Goal: Information Seeking & Learning: Learn about a topic

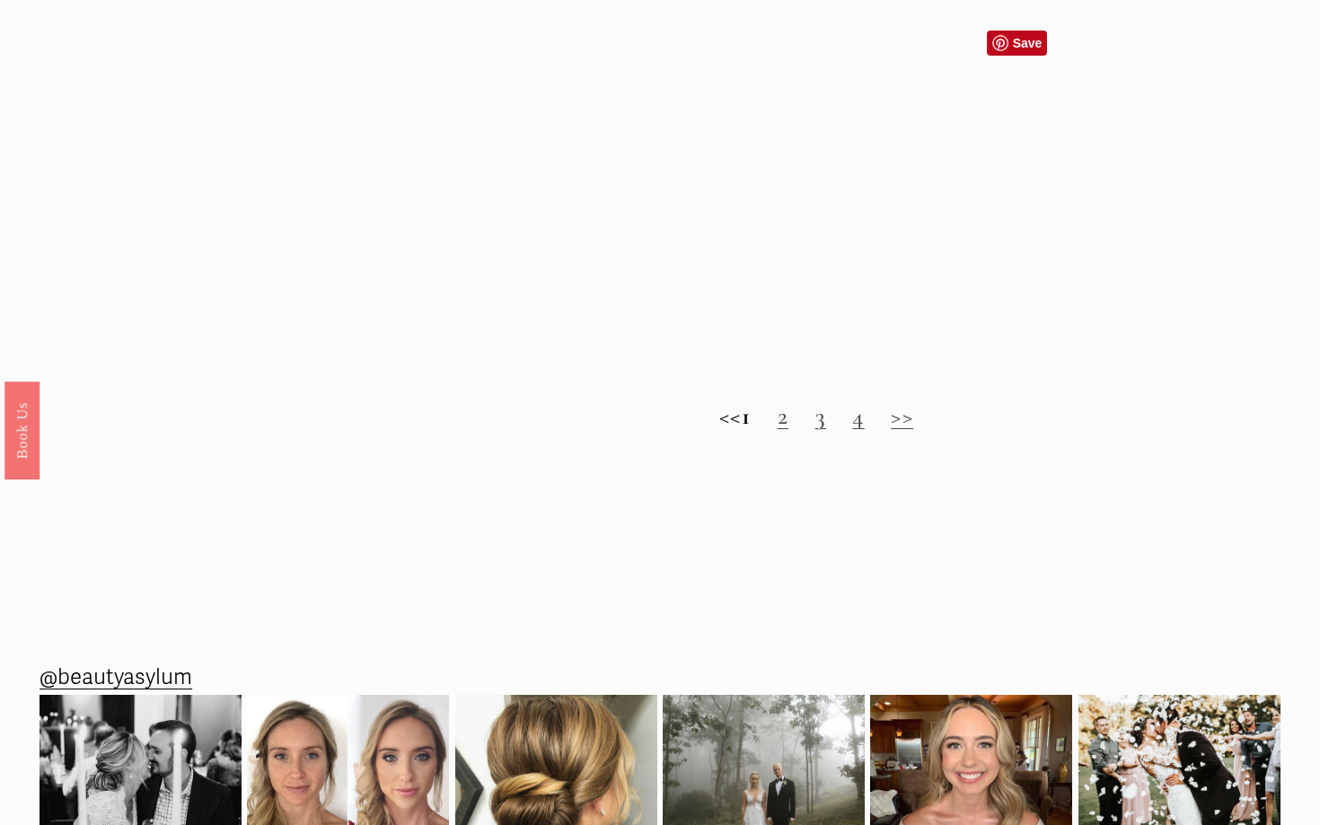
scroll to position [1758, 0]
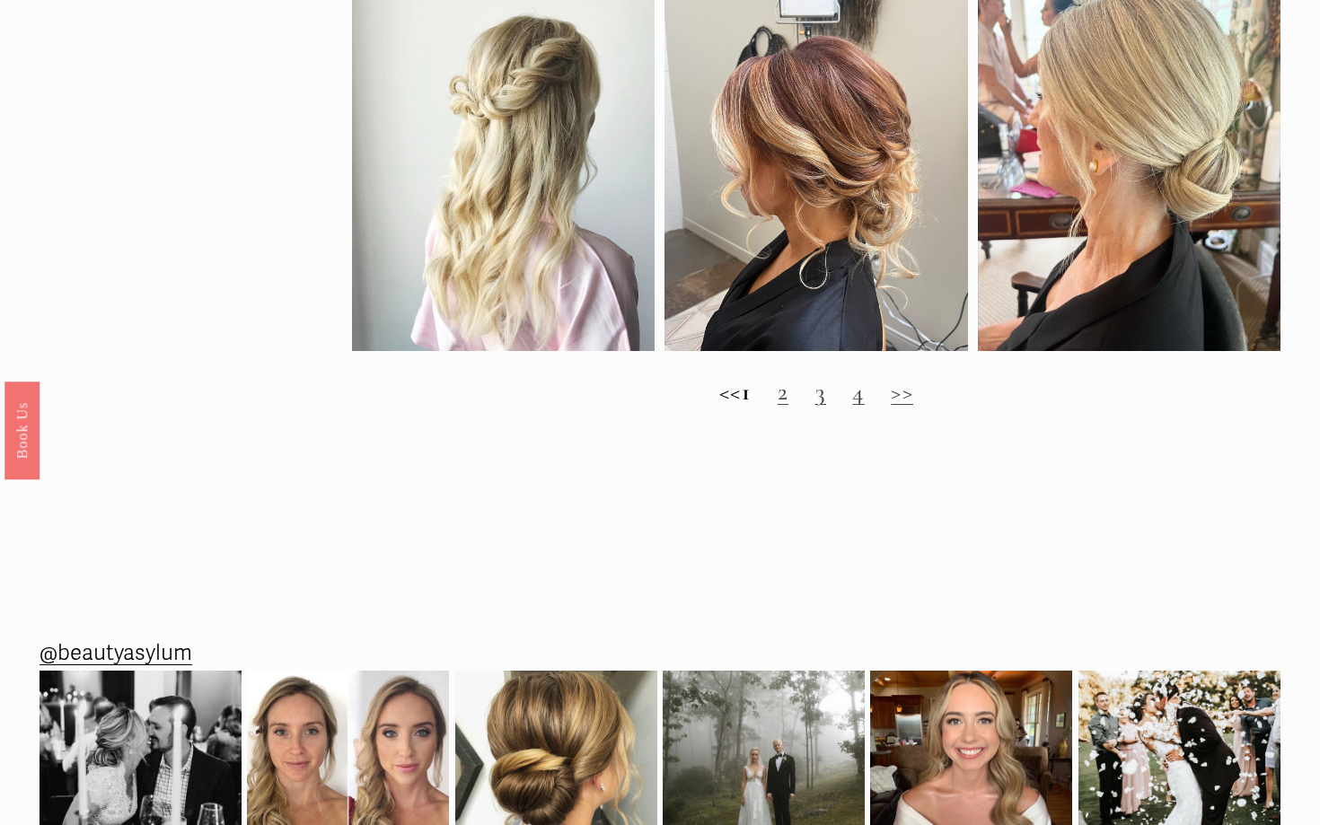
click at [913, 396] on link ">>" at bounding box center [902, 392] width 22 height 30
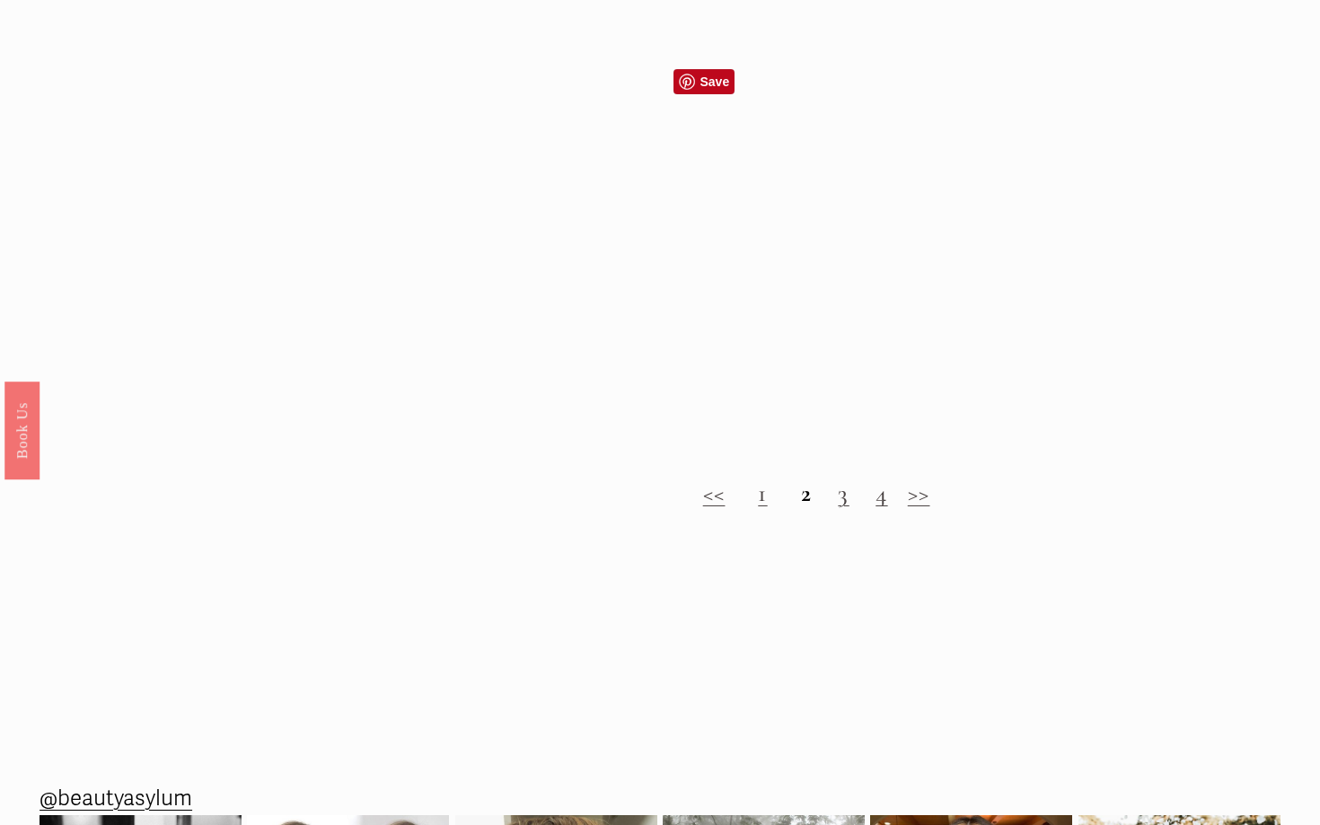
scroll to position [1647, 0]
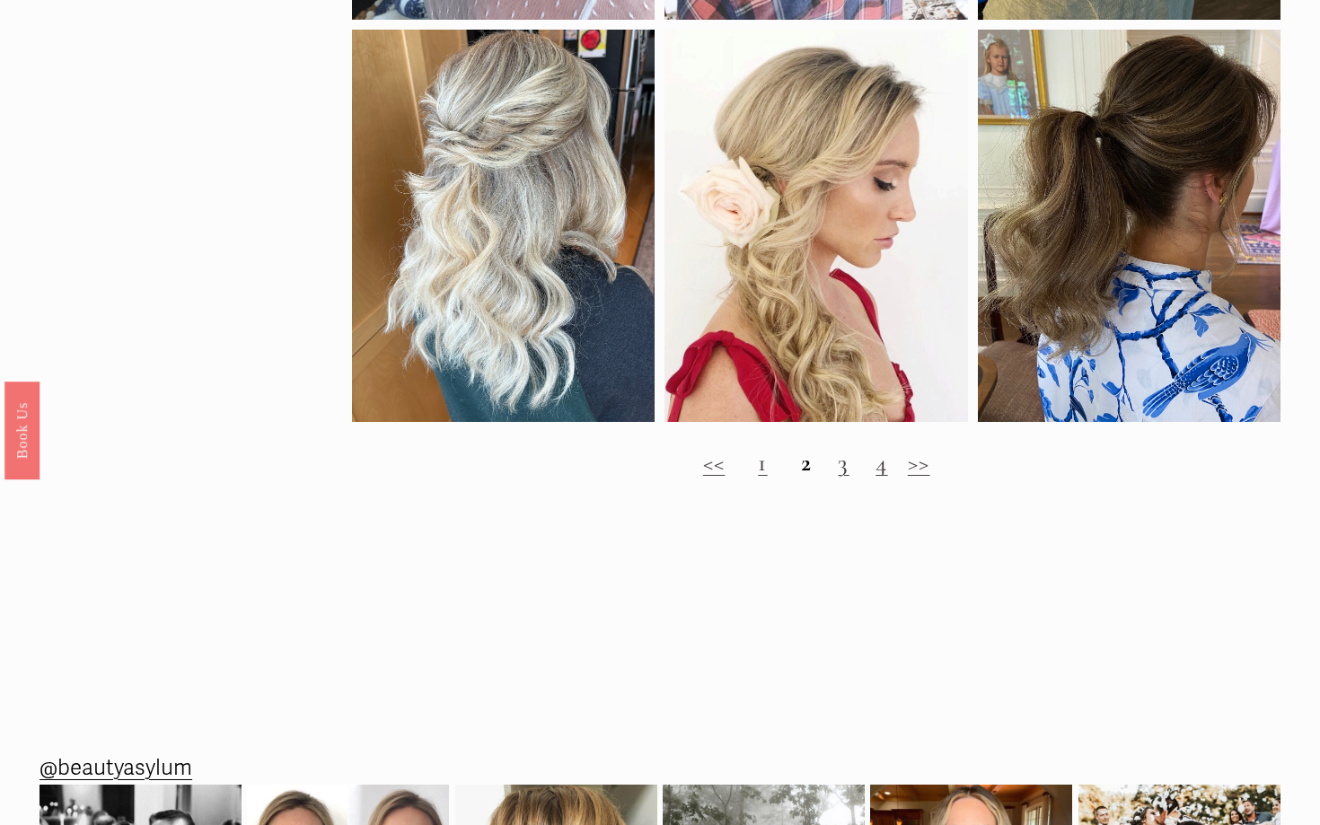
click at [915, 465] on link ">>" at bounding box center [919, 463] width 22 height 30
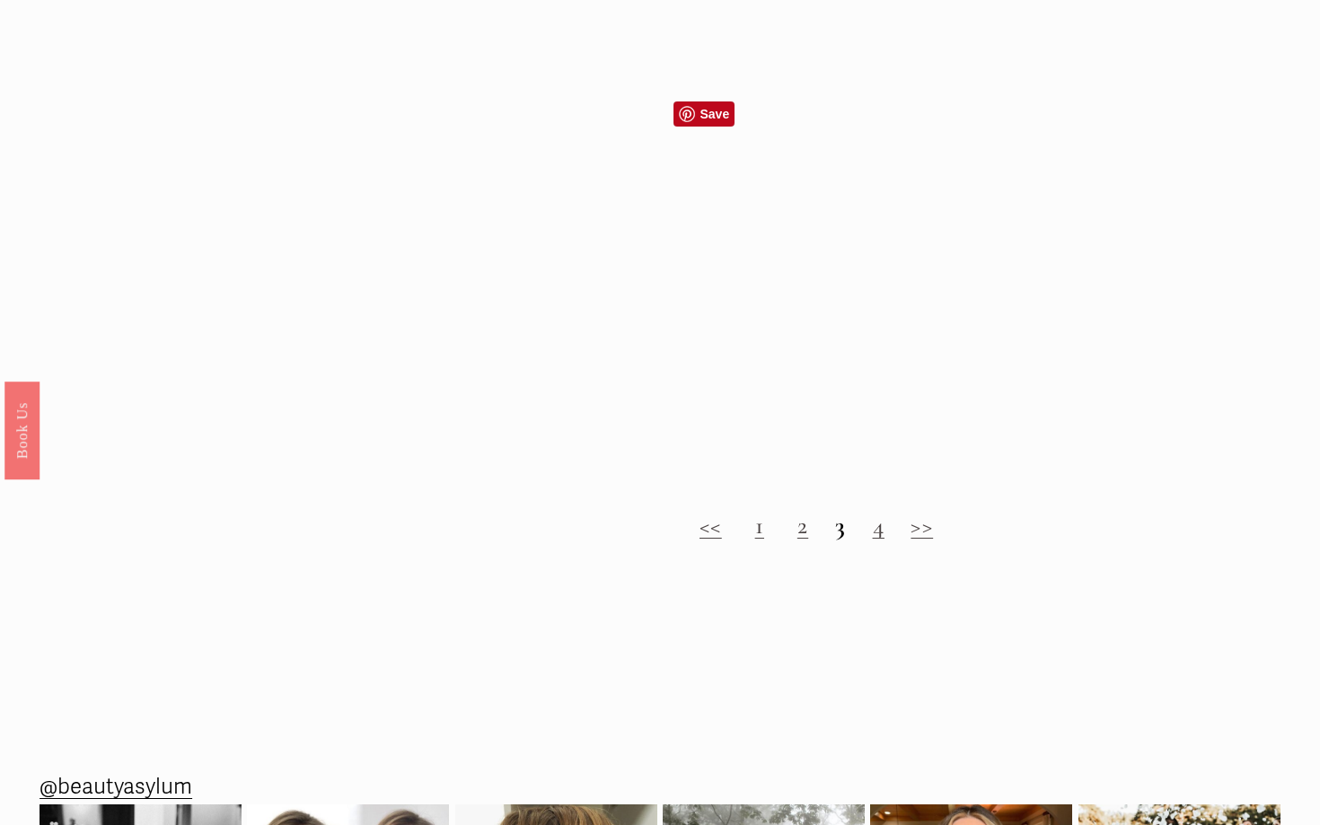
scroll to position [1613, 0]
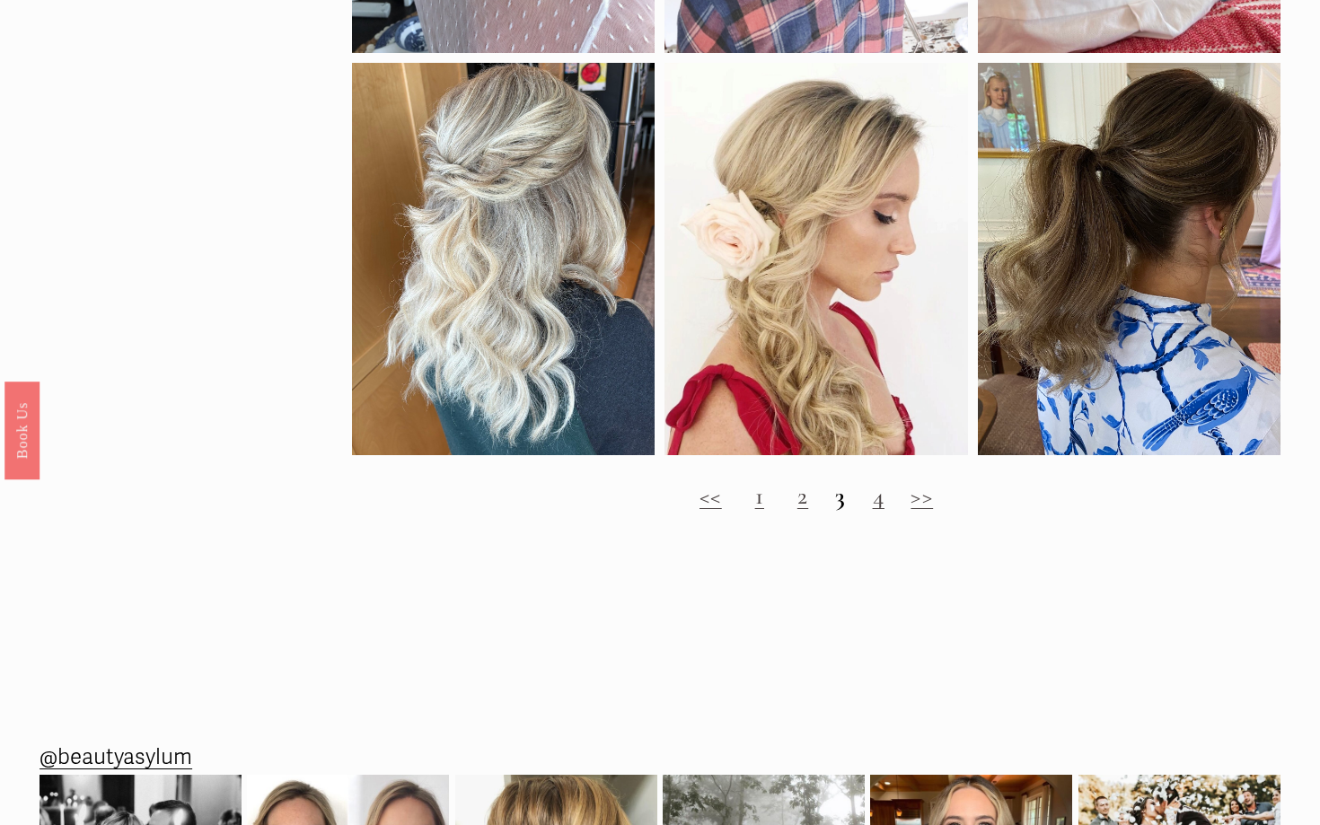
click at [920, 505] on link ">>" at bounding box center [921, 496] width 22 height 30
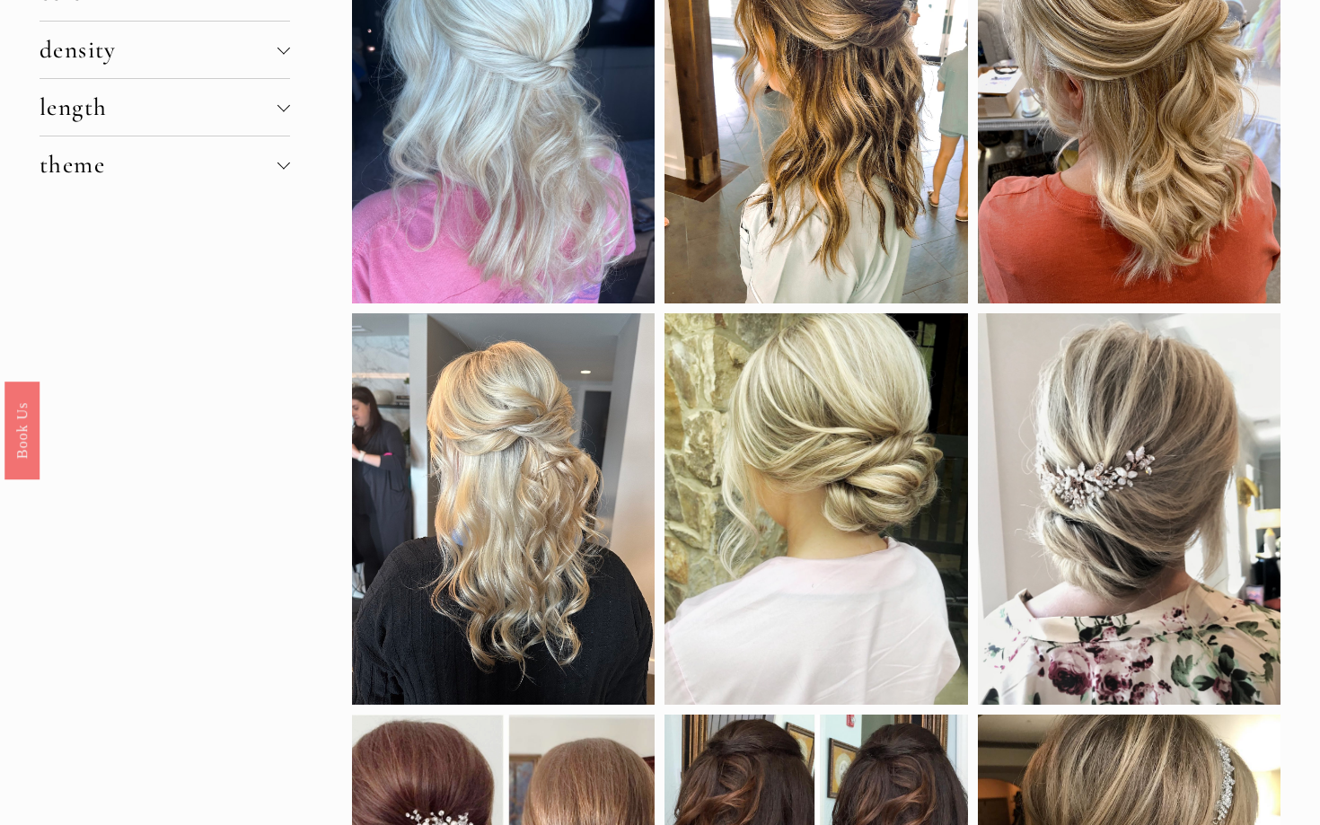
scroll to position [277, 0]
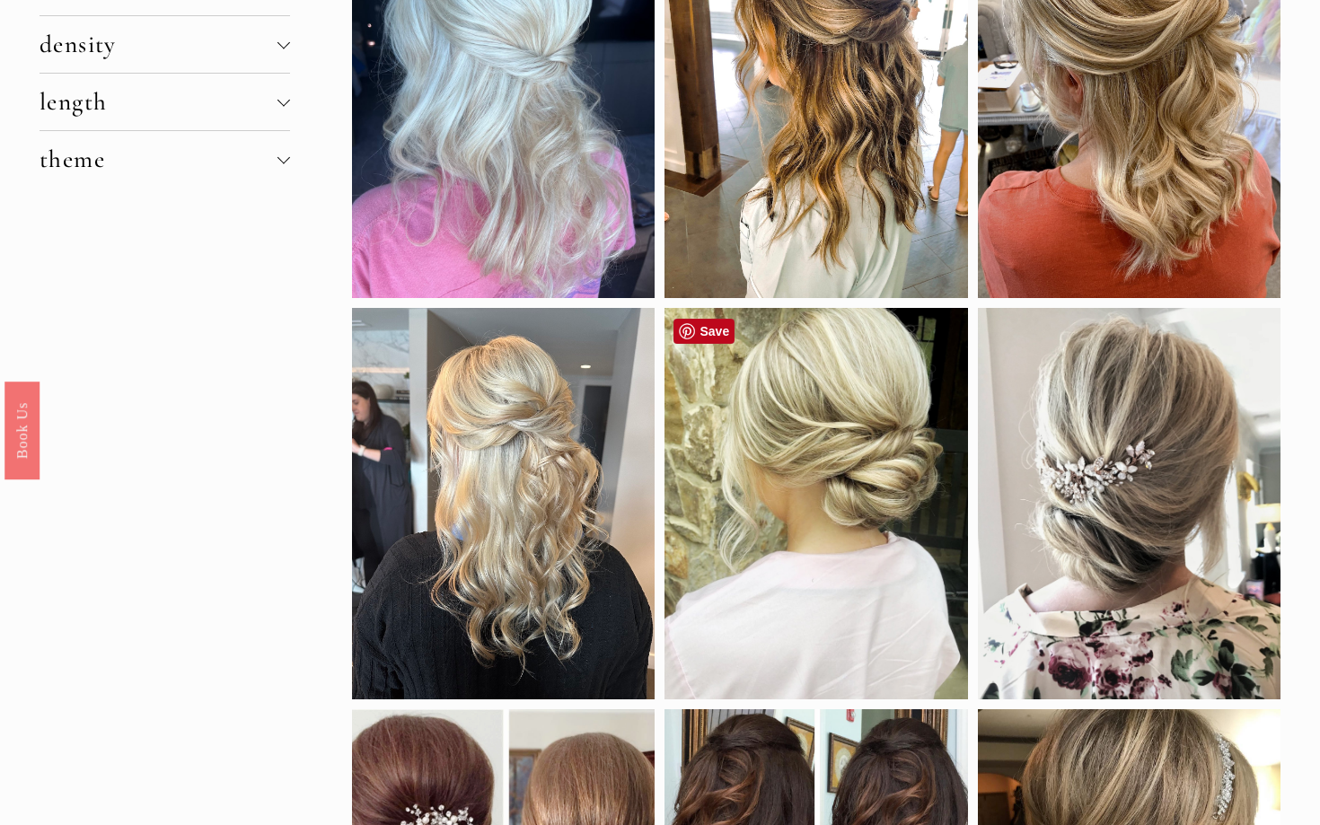
click at [833, 408] on div at bounding box center [815, 504] width 303 height 392
click at [823, 483] on div at bounding box center [815, 504] width 303 height 392
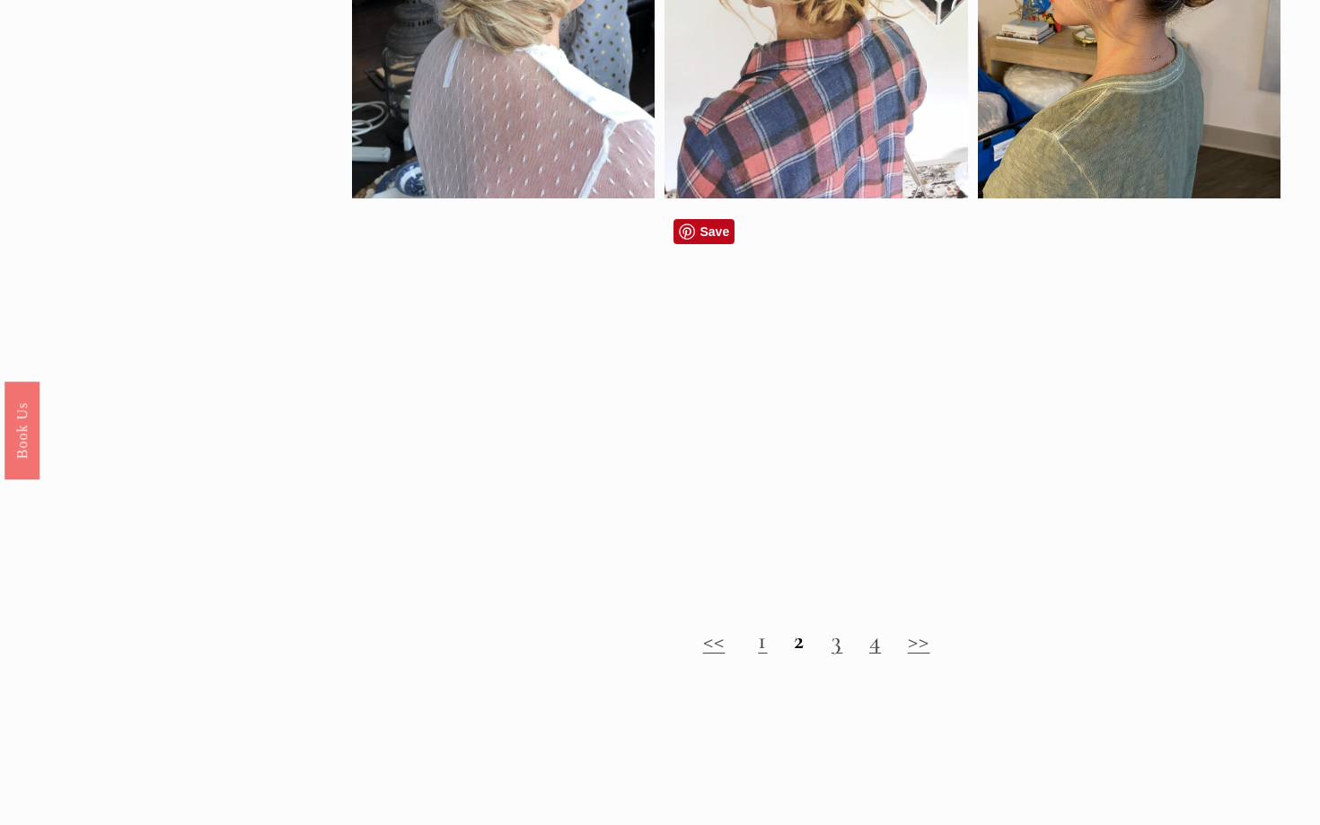
scroll to position [1473, 0]
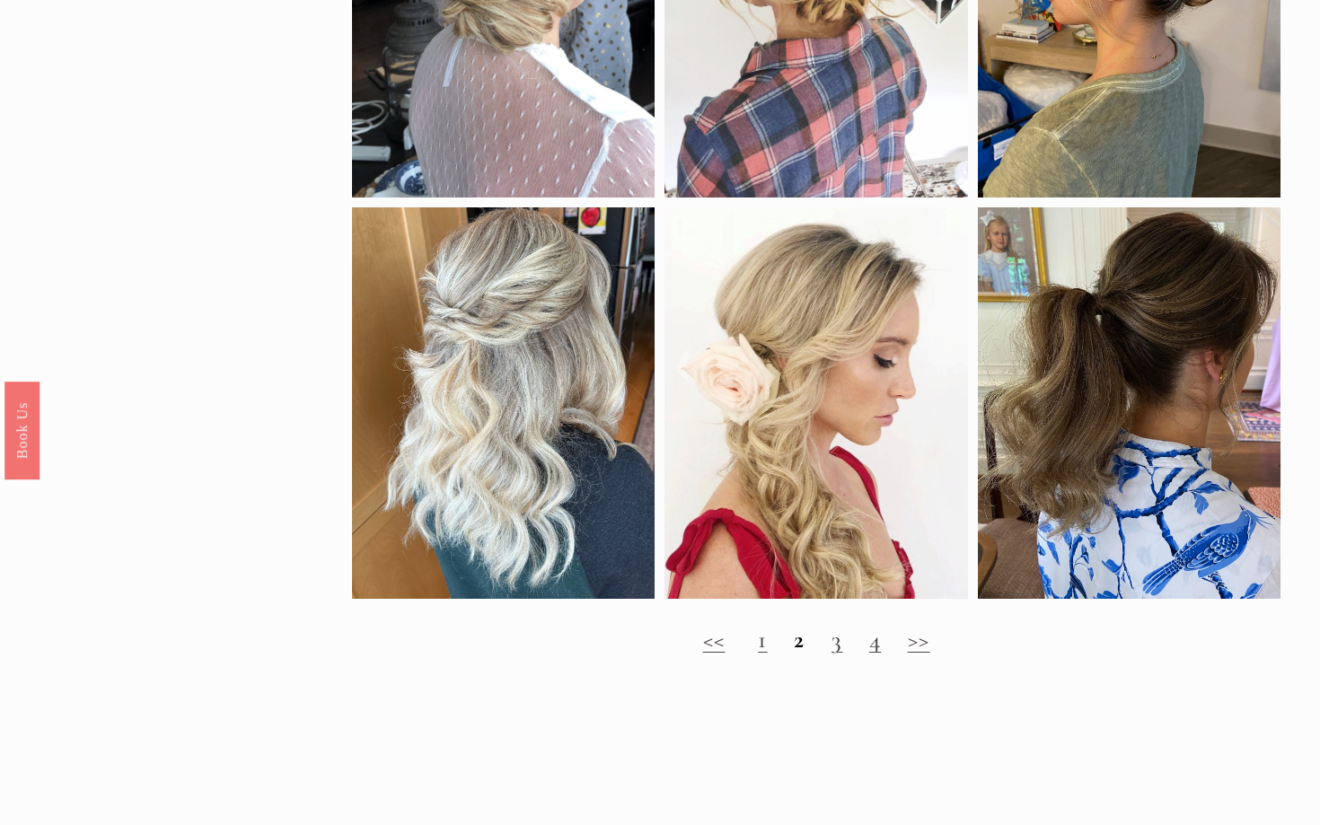
click at [920, 638] on link ">>" at bounding box center [919, 640] width 22 height 30
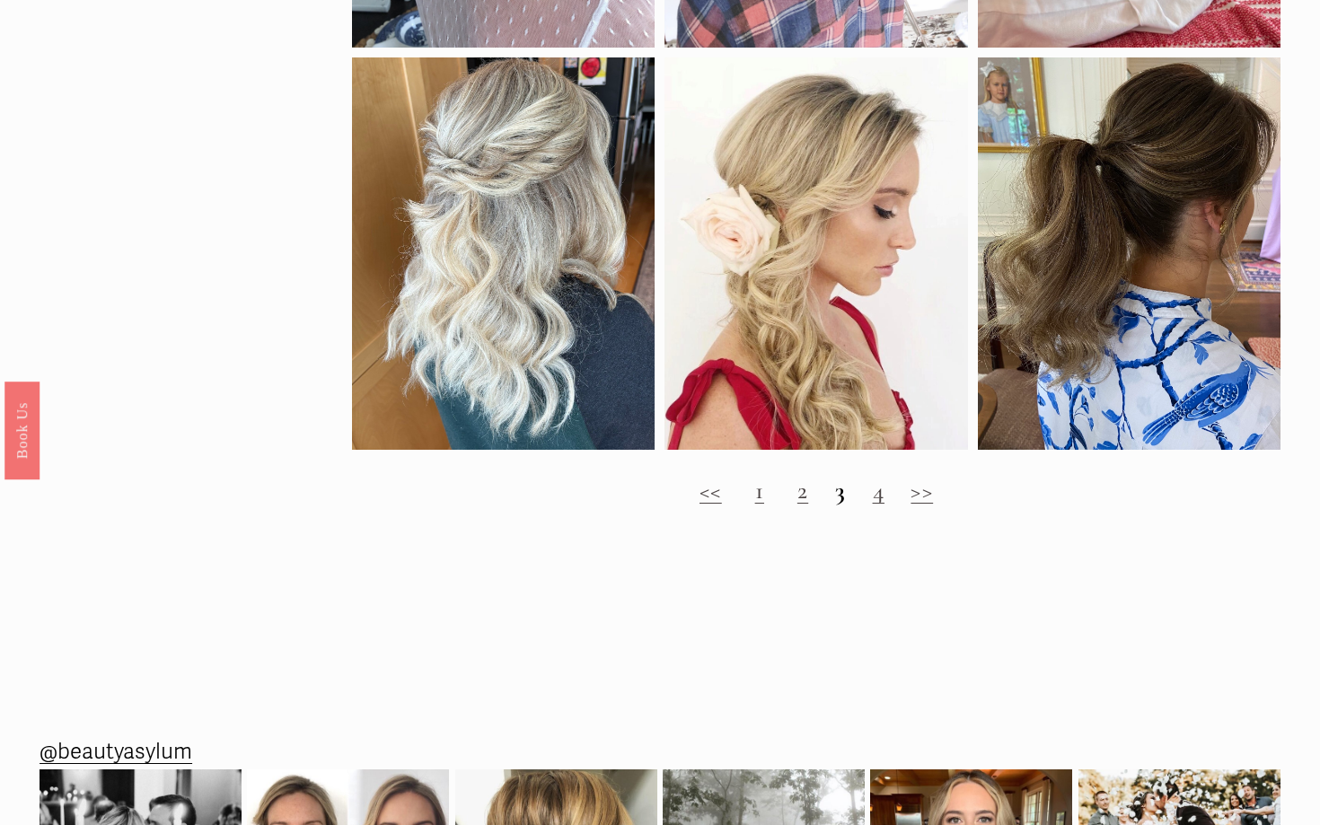
scroll to position [1628, 0]
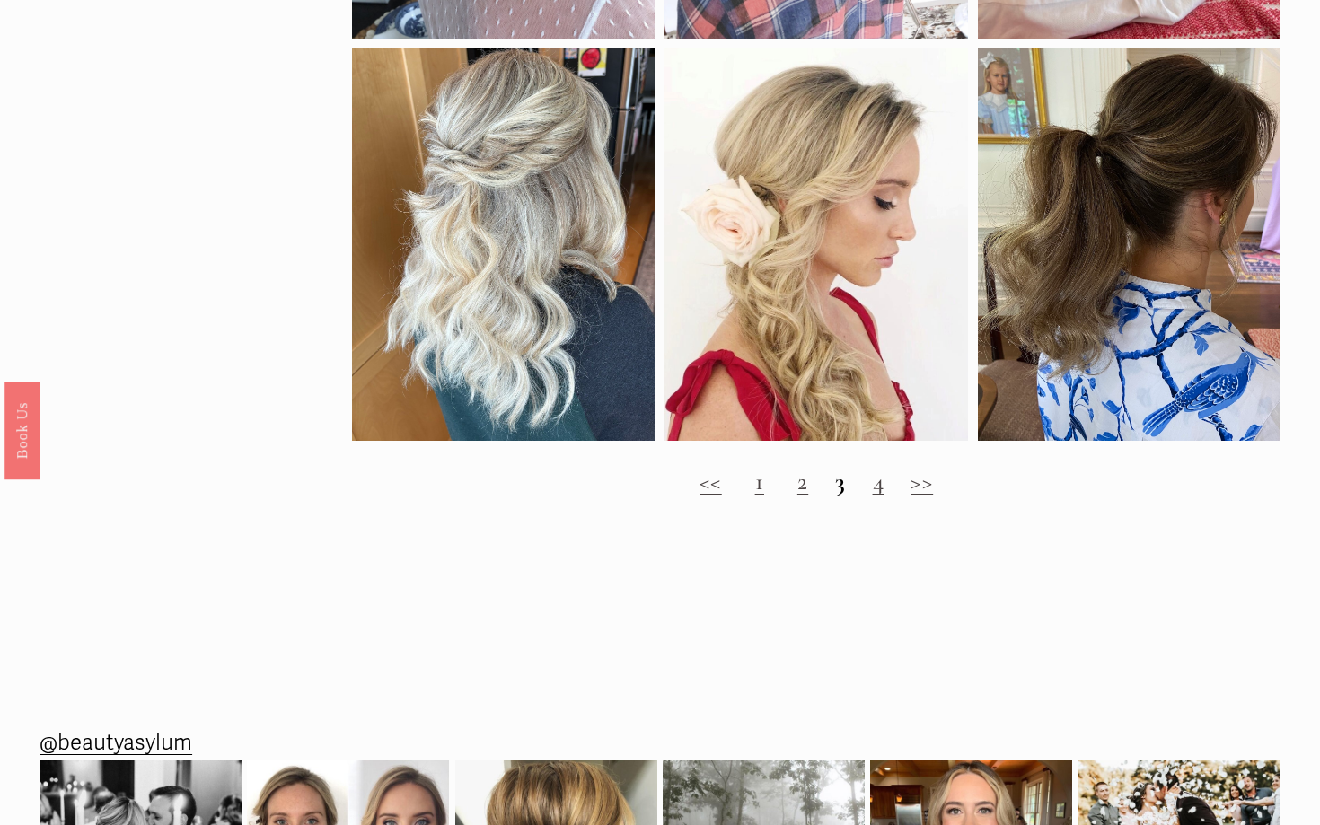
click at [933, 486] on link ">>" at bounding box center [921, 482] width 22 height 30
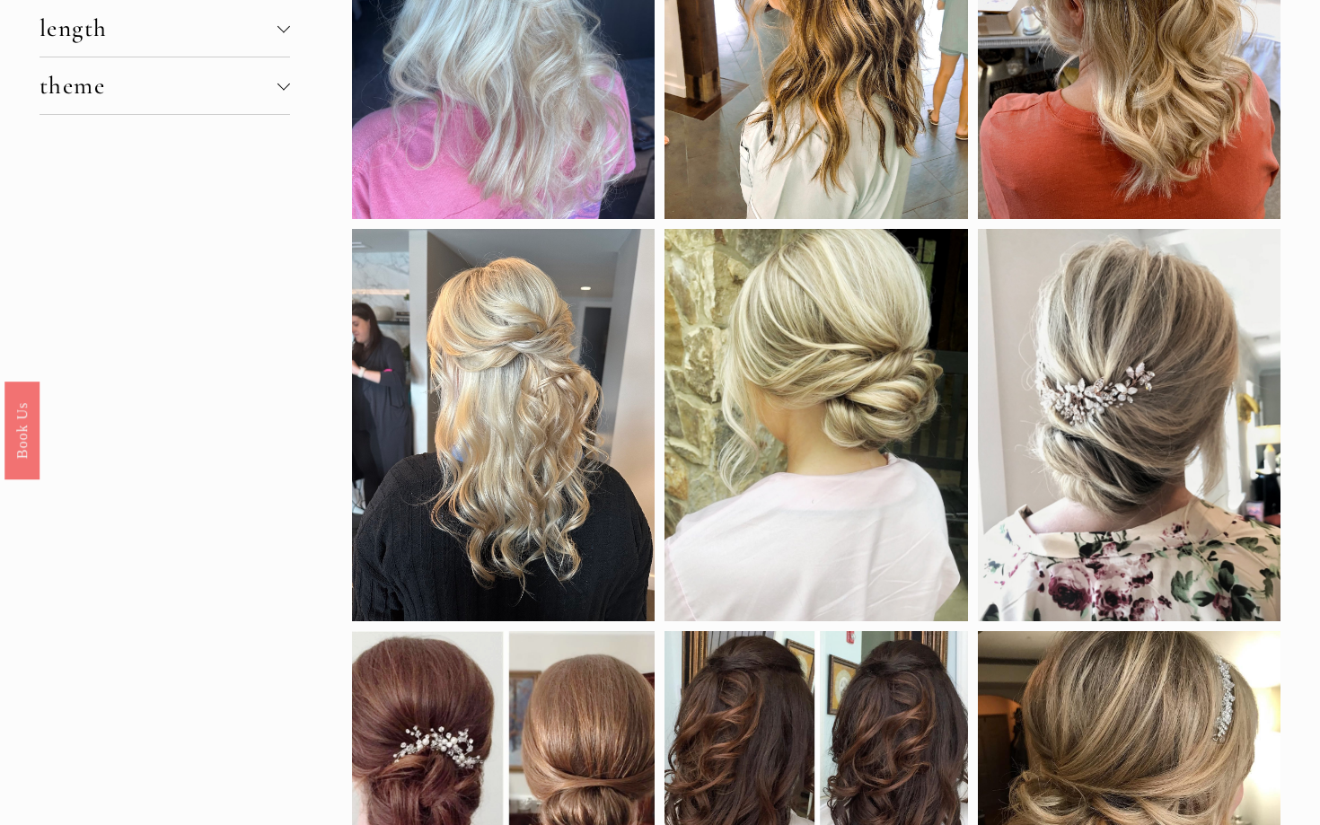
scroll to position [197, 0]
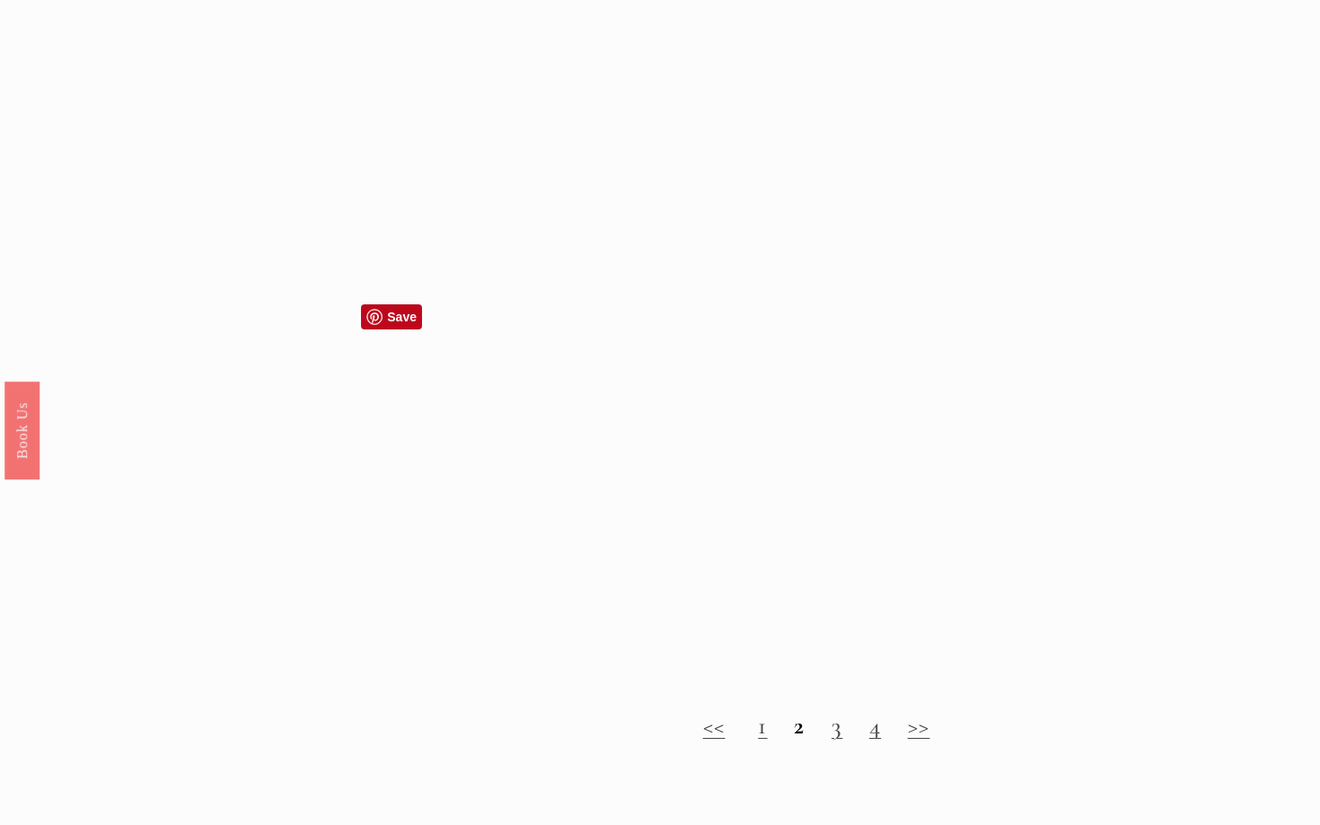
scroll to position [1402, 0]
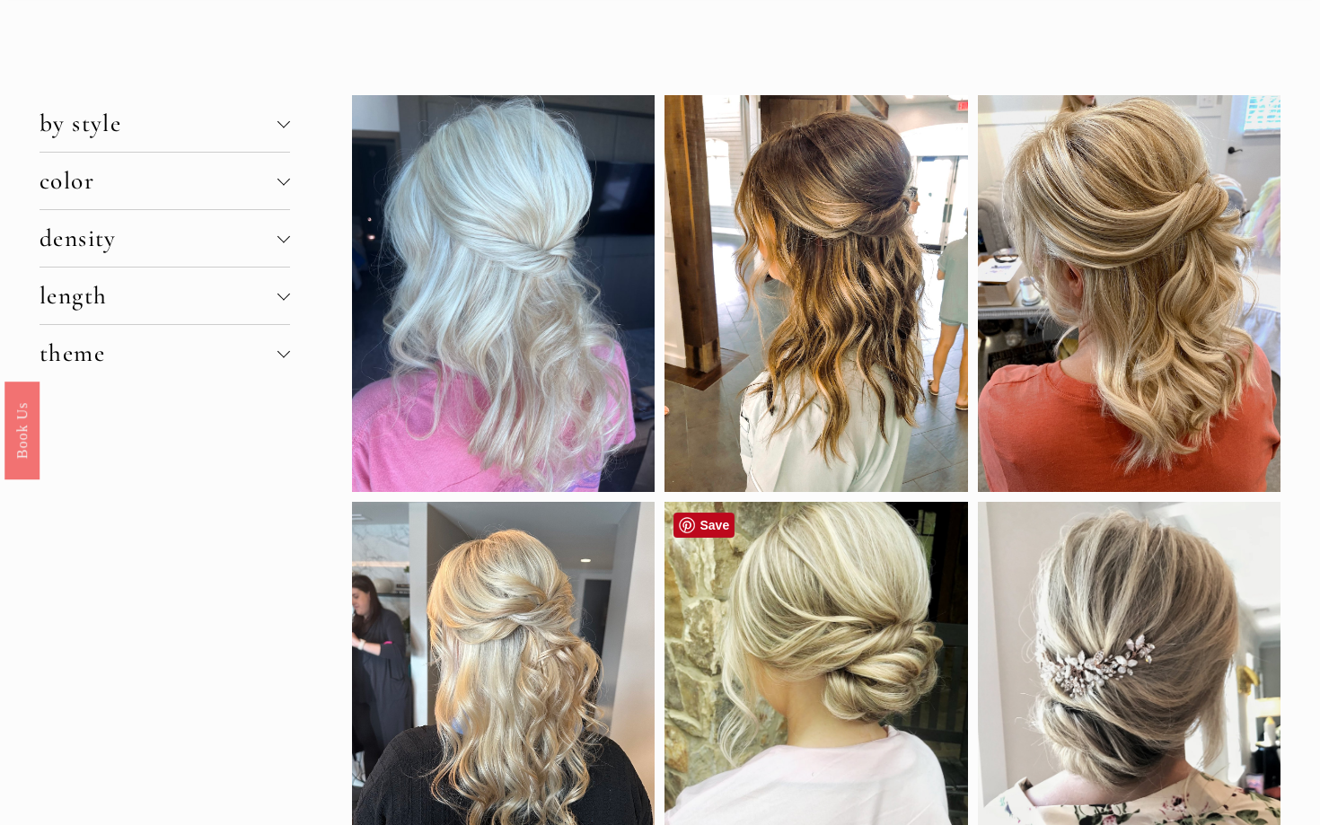
scroll to position [0, 0]
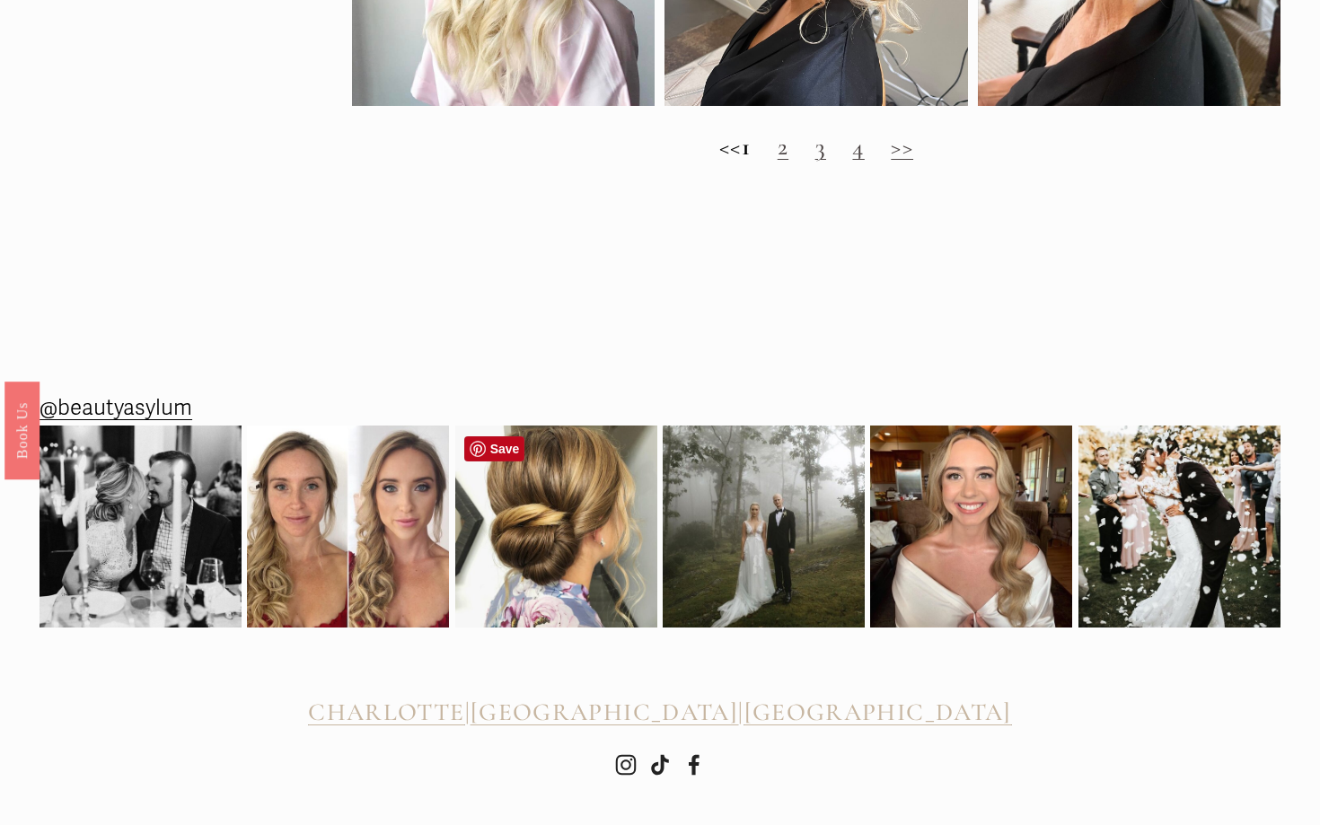
scroll to position [2028, 0]
